Goal: Contribute content

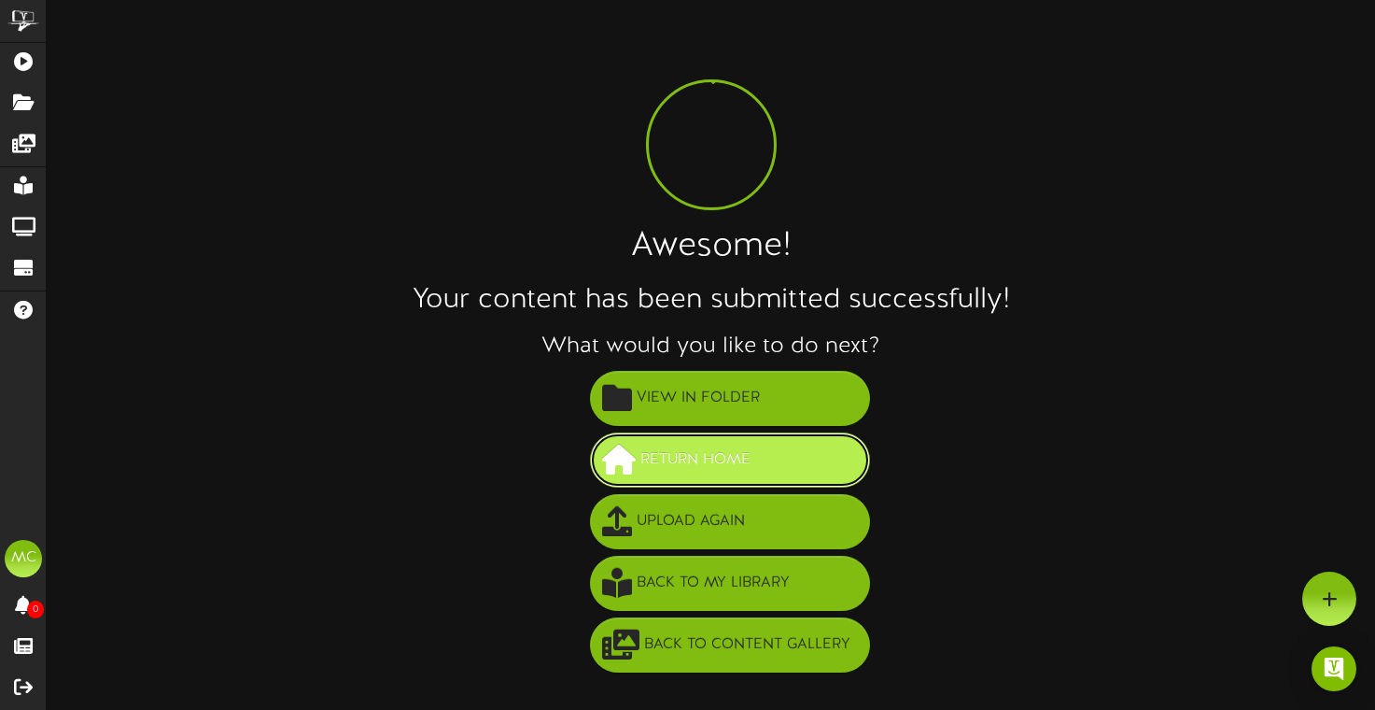
click at [743, 464] on span "Return Home" at bounding box center [695, 459] width 119 height 31
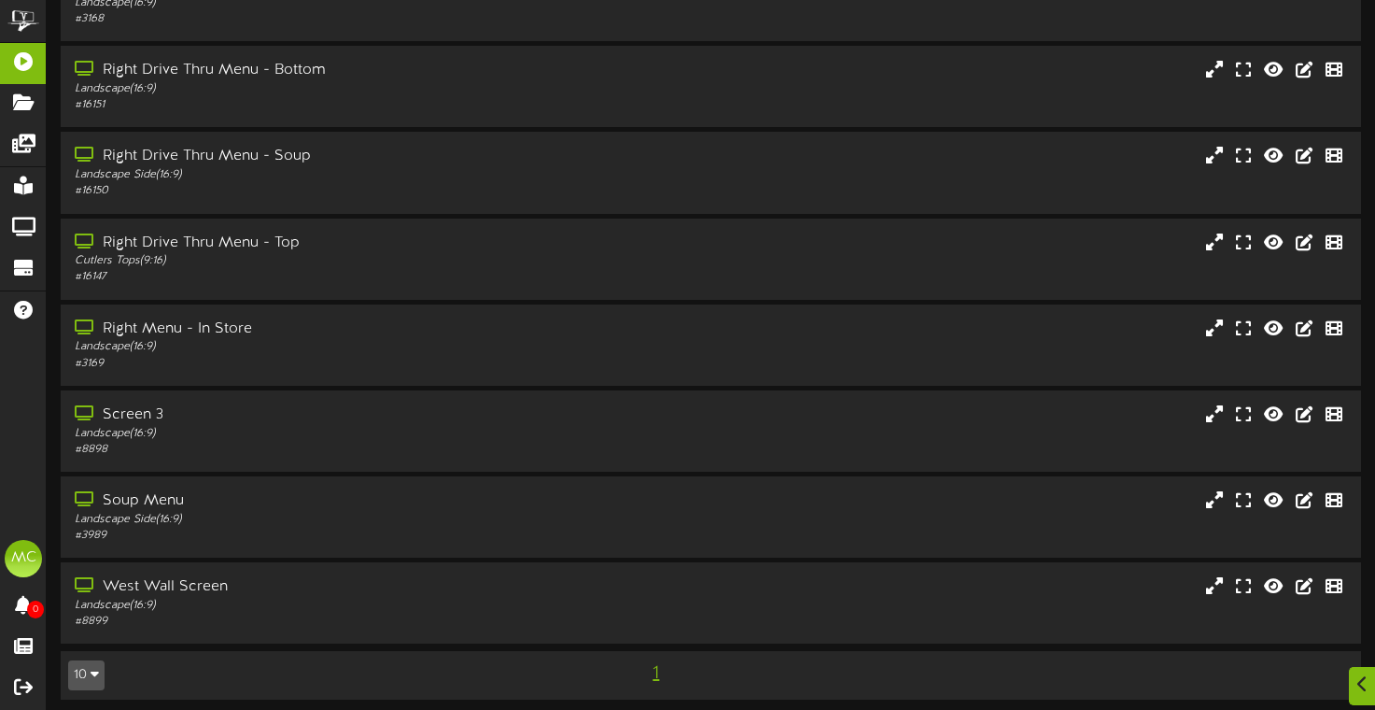
scroll to position [218, 0]
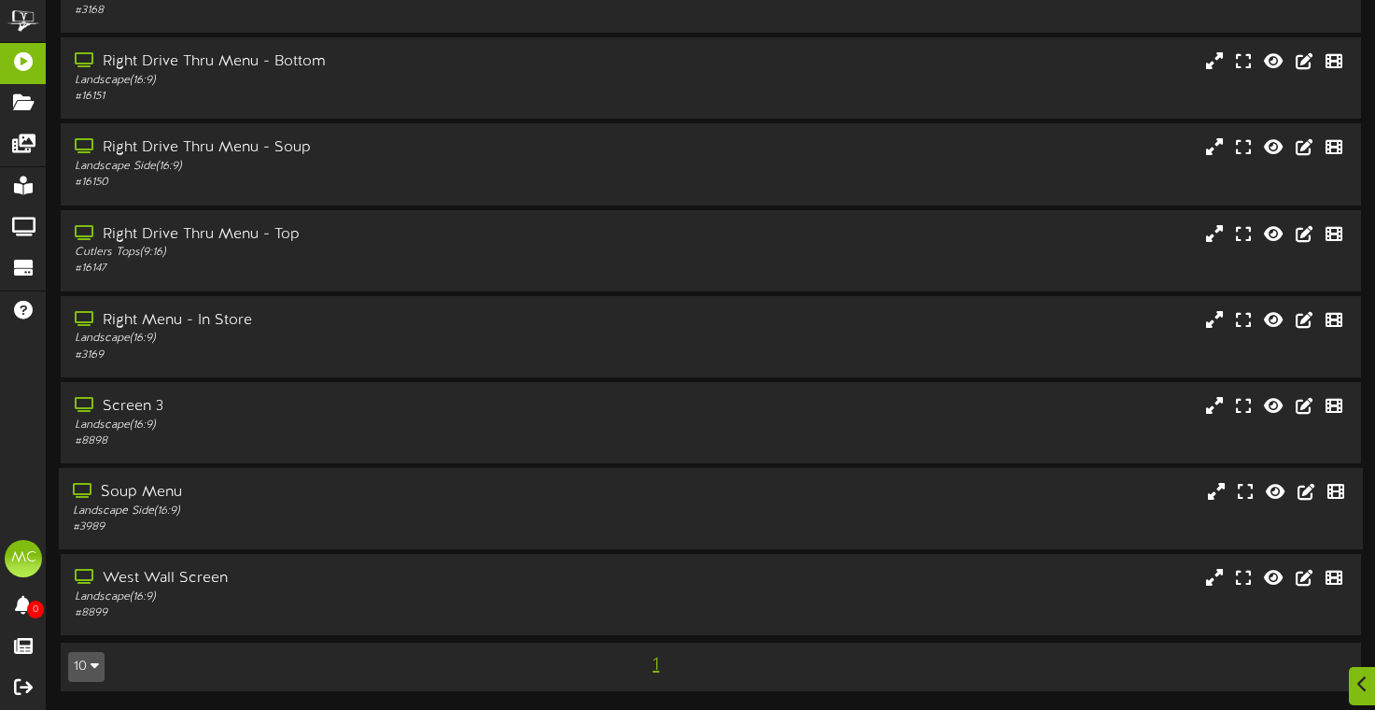
click at [696, 520] on div "Soup Menu Landscape Side ( 16:9 ) # 3989" at bounding box center [711, 508] width 1304 height 53
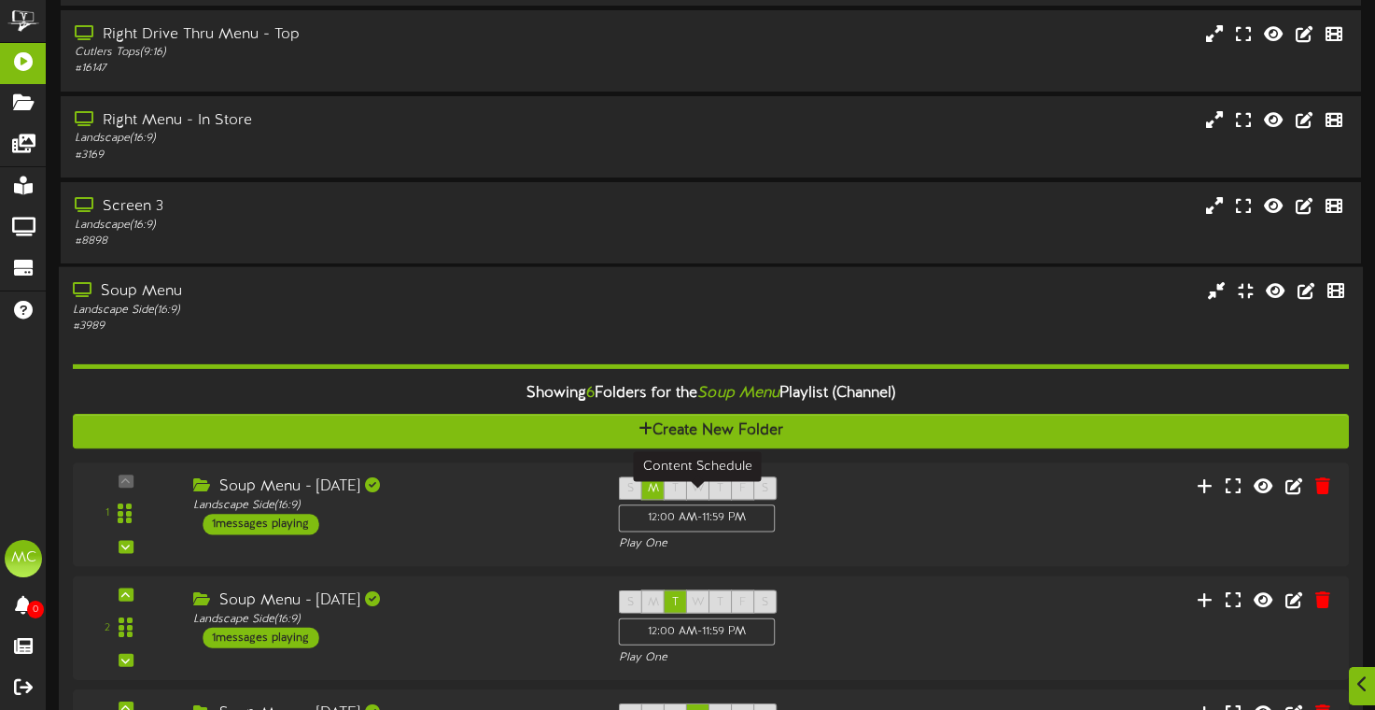
scroll to position [405, 0]
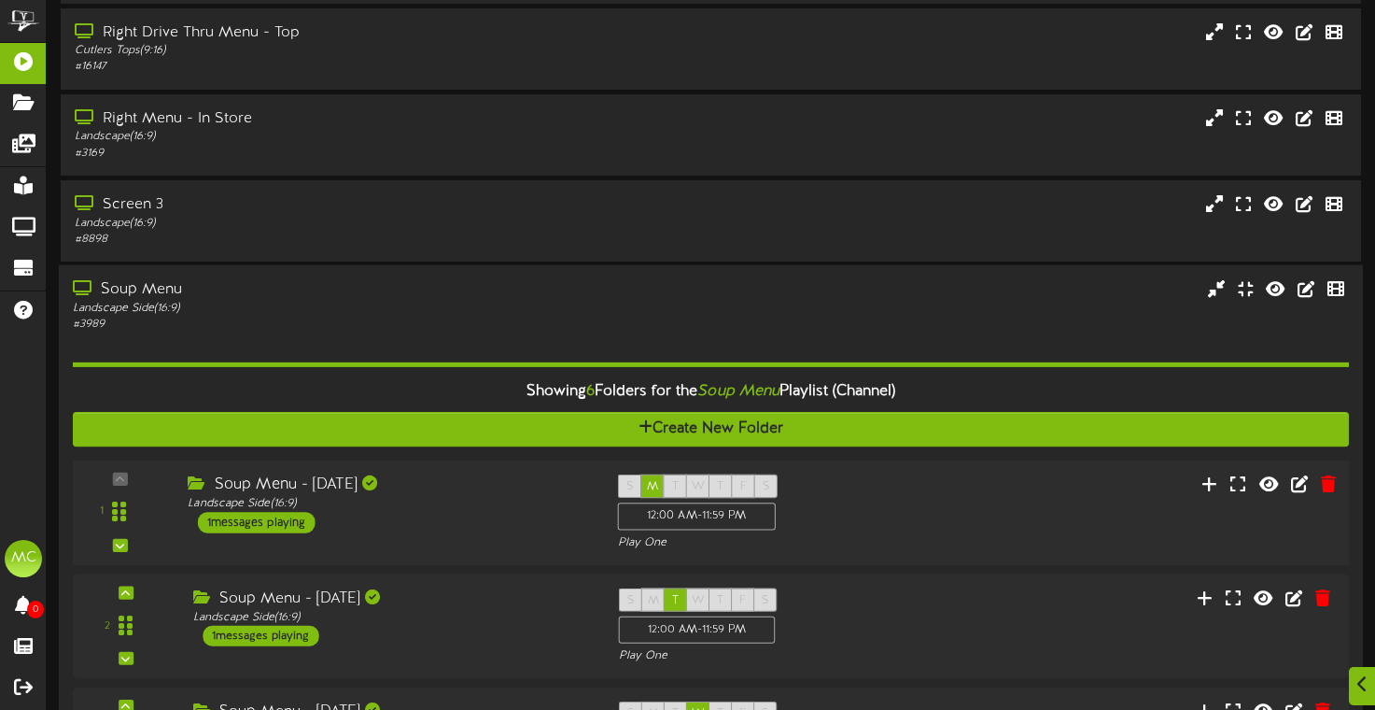
click at [849, 543] on div "S M T W T F S 12:00 AM - 11:59 PM Play One" at bounding box center [764, 512] width 322 height 77
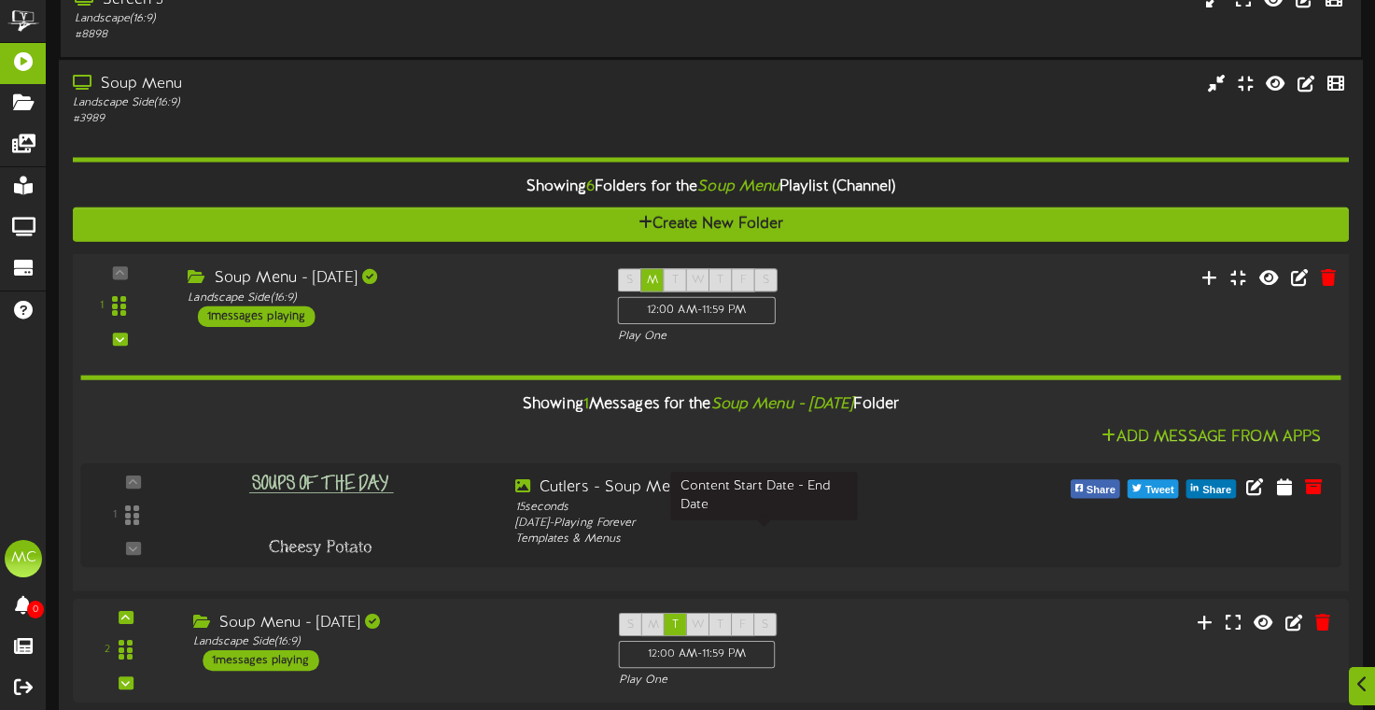
scroll to position [611, 0]
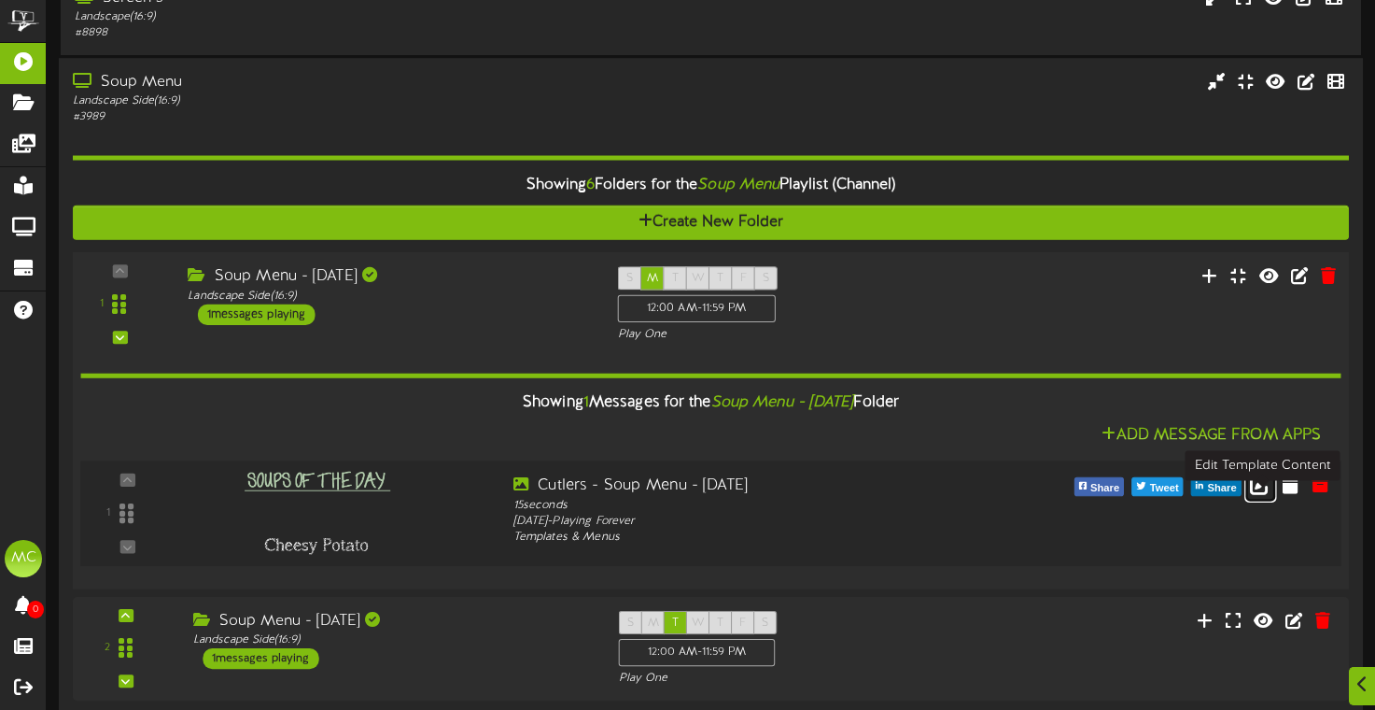
click at [1266, 494] on icon at bounding box center [1260, 483] width 21 height 21
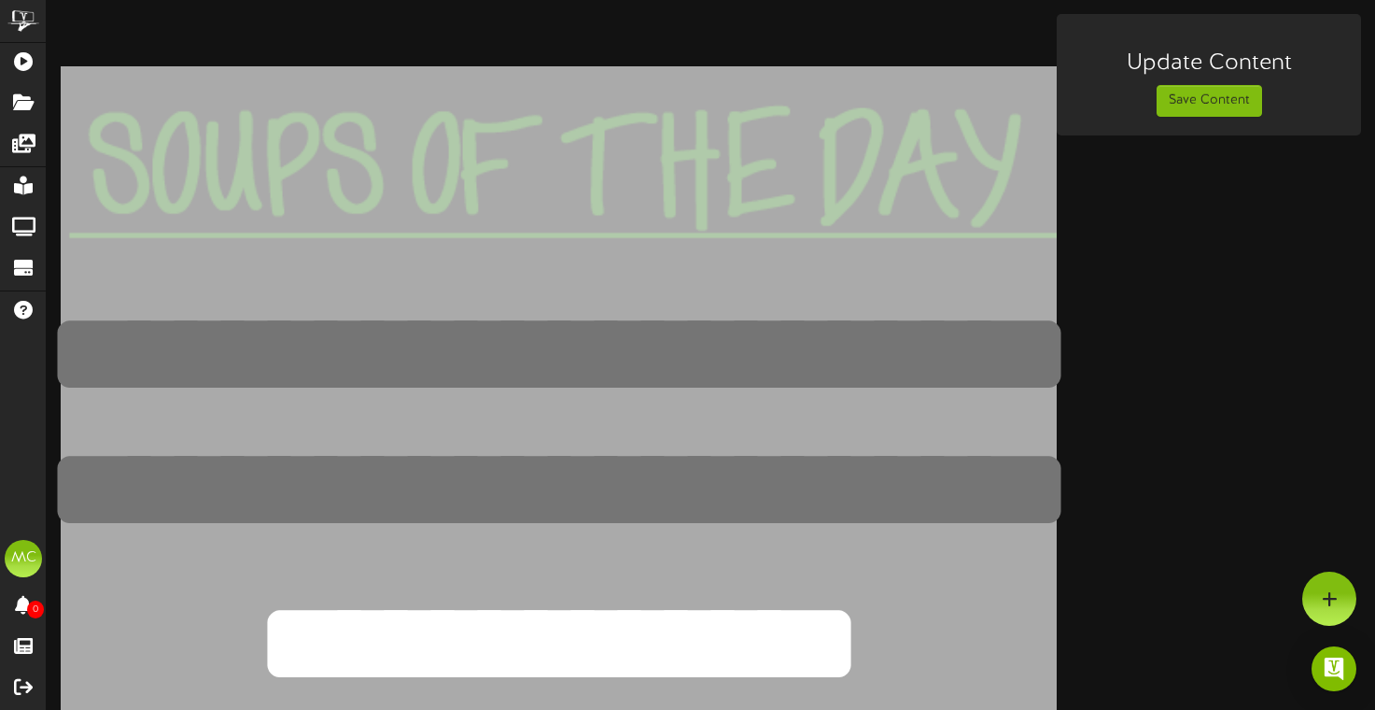
click at [483, 307] on textarea at bounding box center [559, 353] width 1322 height 177
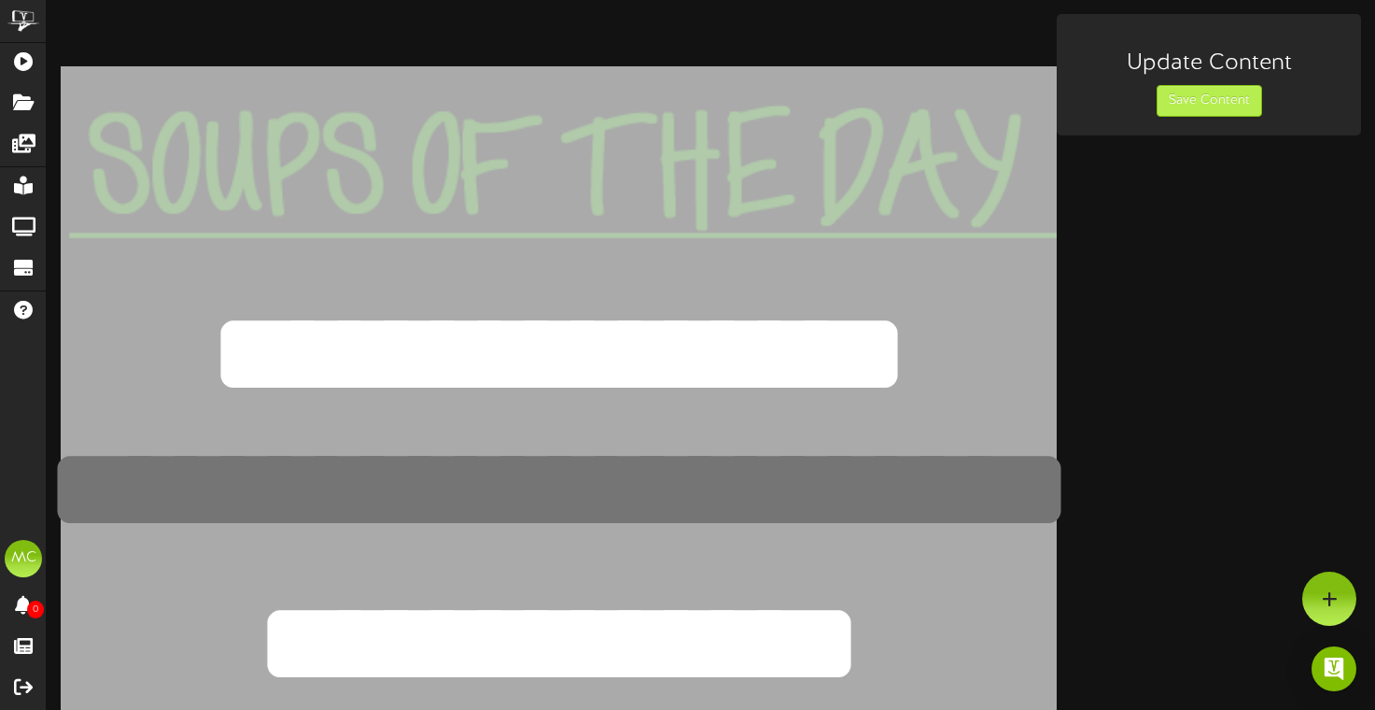
type textarea "**********"
click at [1201, 98] on button "Save Content" at bounding box center [1209, 101] width 105 height 32
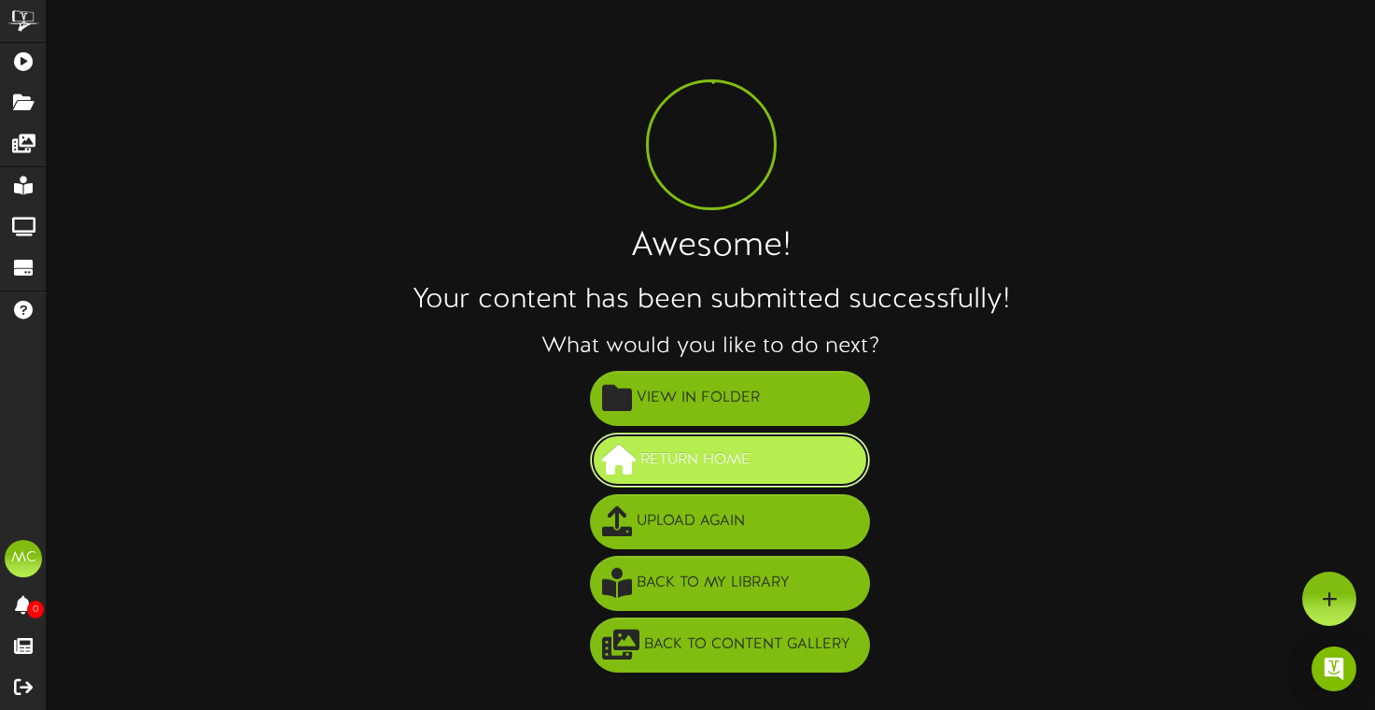
click at [697, 469] on span "Return Home" at bounding box center [695, 459] width 119 height 31
